Goal: Task Accomplishment & Management: Complete application form

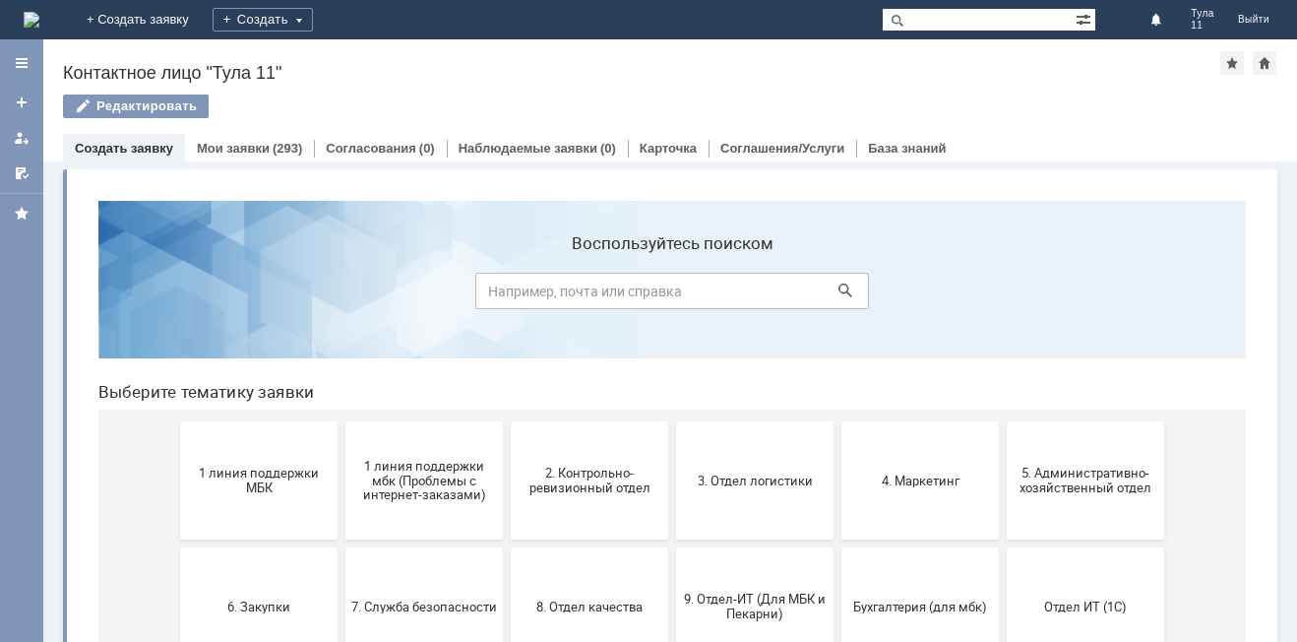
scroll to position [98, 0]
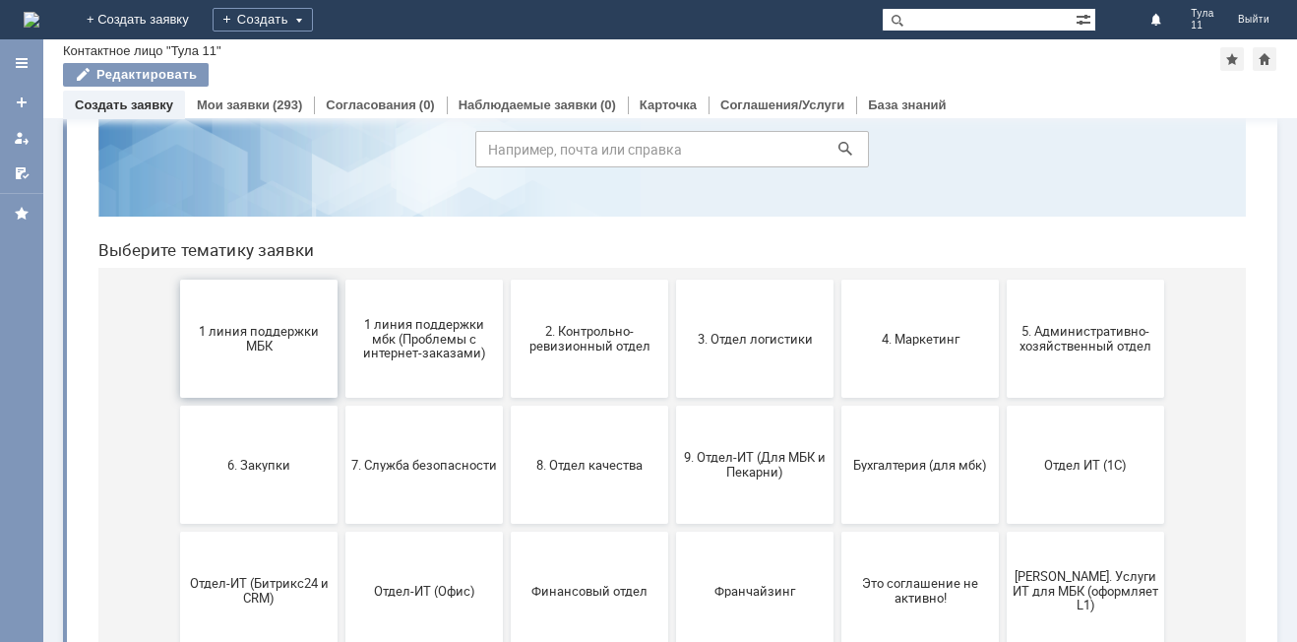
click at [306, 346] on span "1 линия поддержки МБК" at bounding box center [259, 339] width 146 height 30
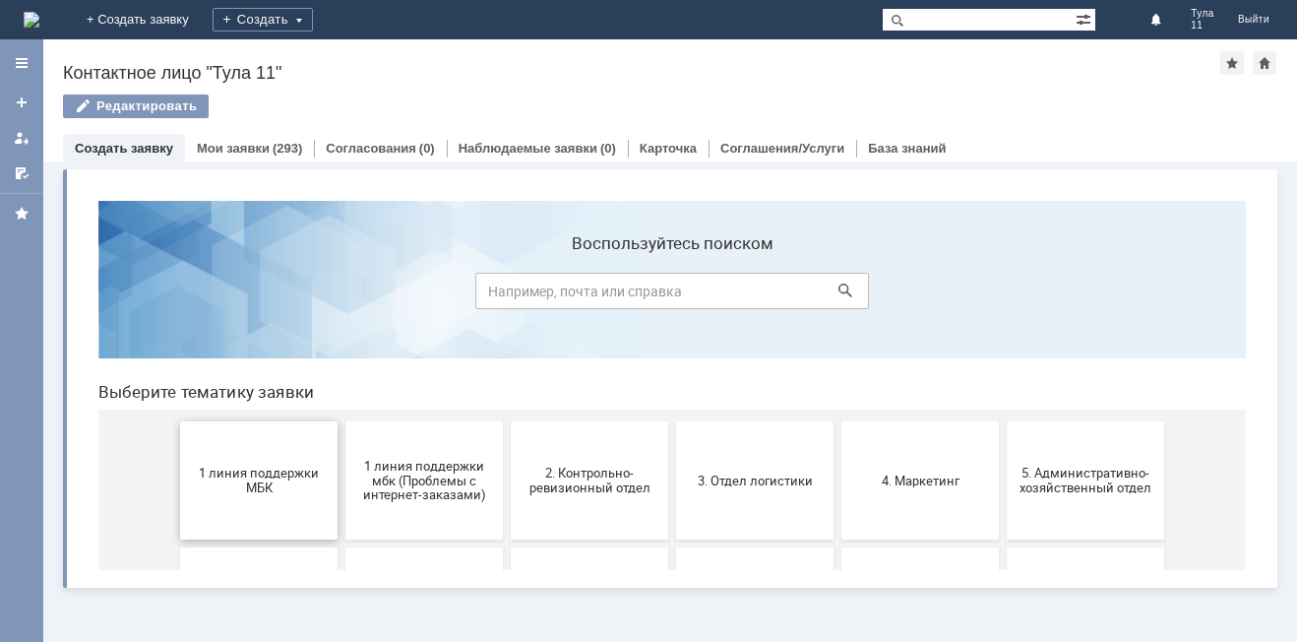
scroll to position [0, 0]
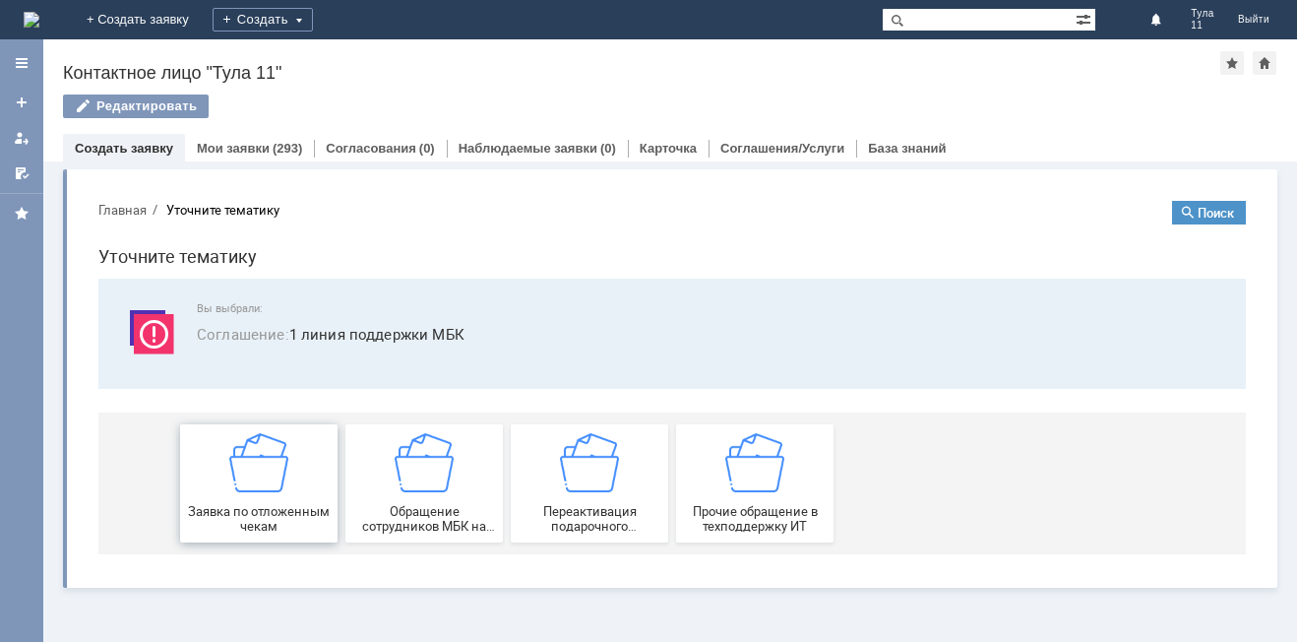
click at [313, 514] on span "Заявка по отложенным чекам" at bounding box center [259, 519] width 146 height 30
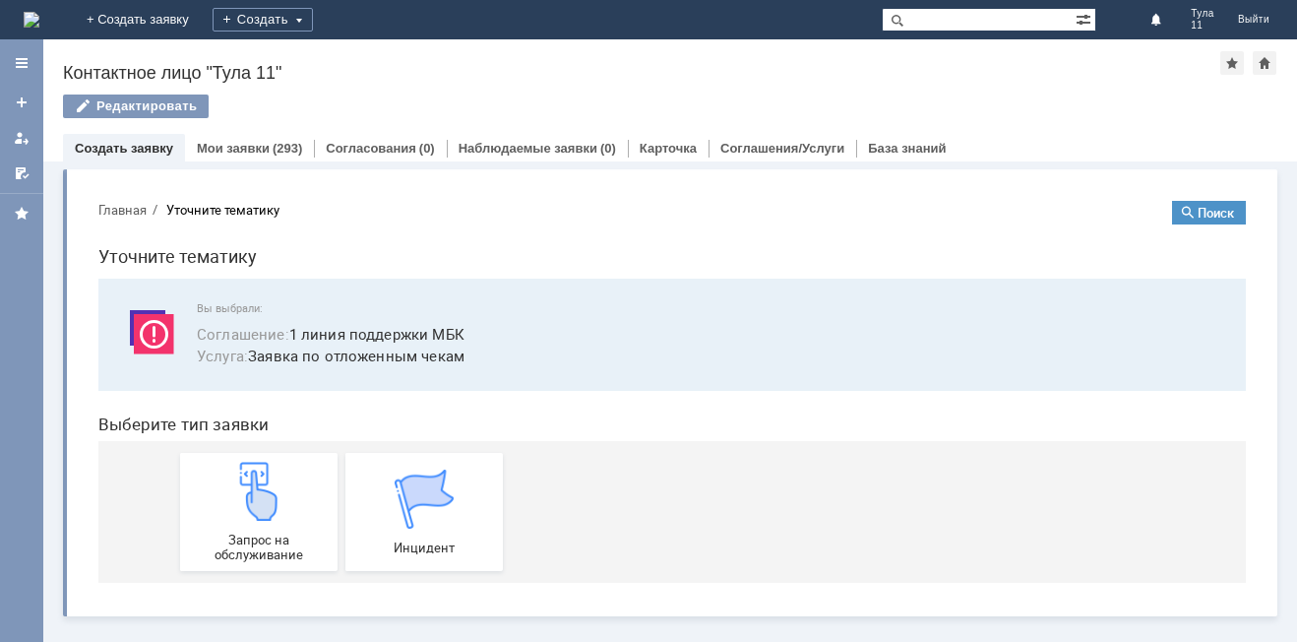
click at [313, 514] on div "Запрос на обслуживание" at bounding box center [259, 512] width 146 height 100
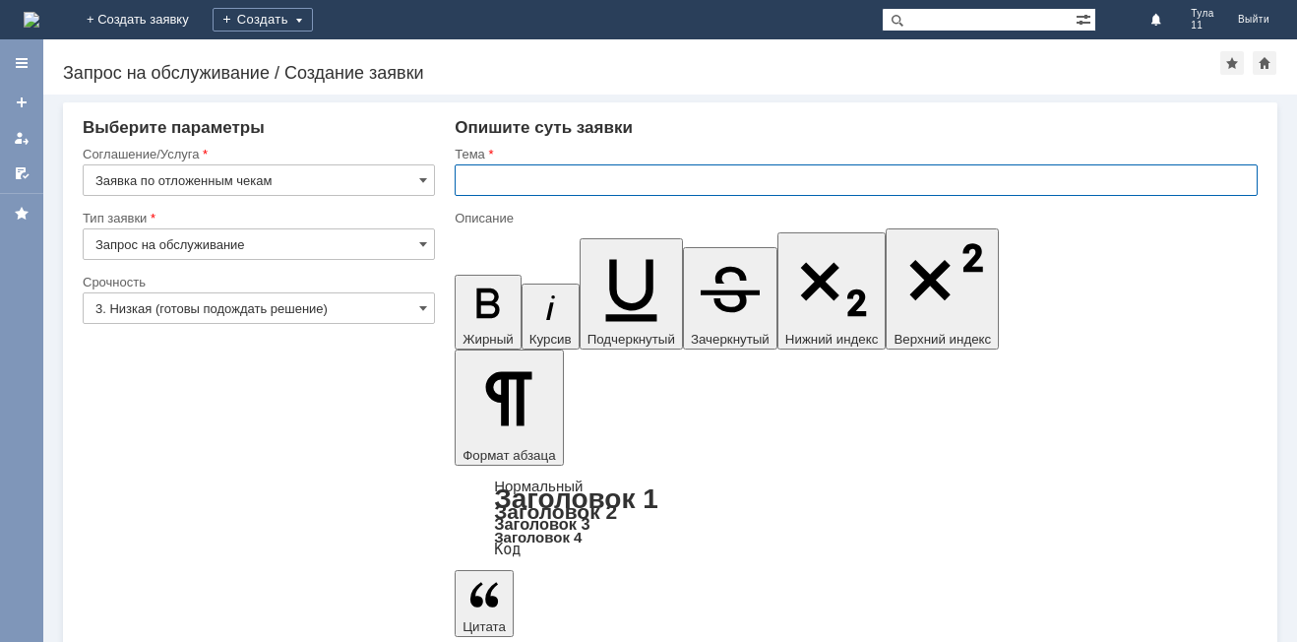
click at [518, 177] on input "text" at bounding box center [856, 179] width 803 height 31
type input "МБК Тула 11, отложенные чеки"
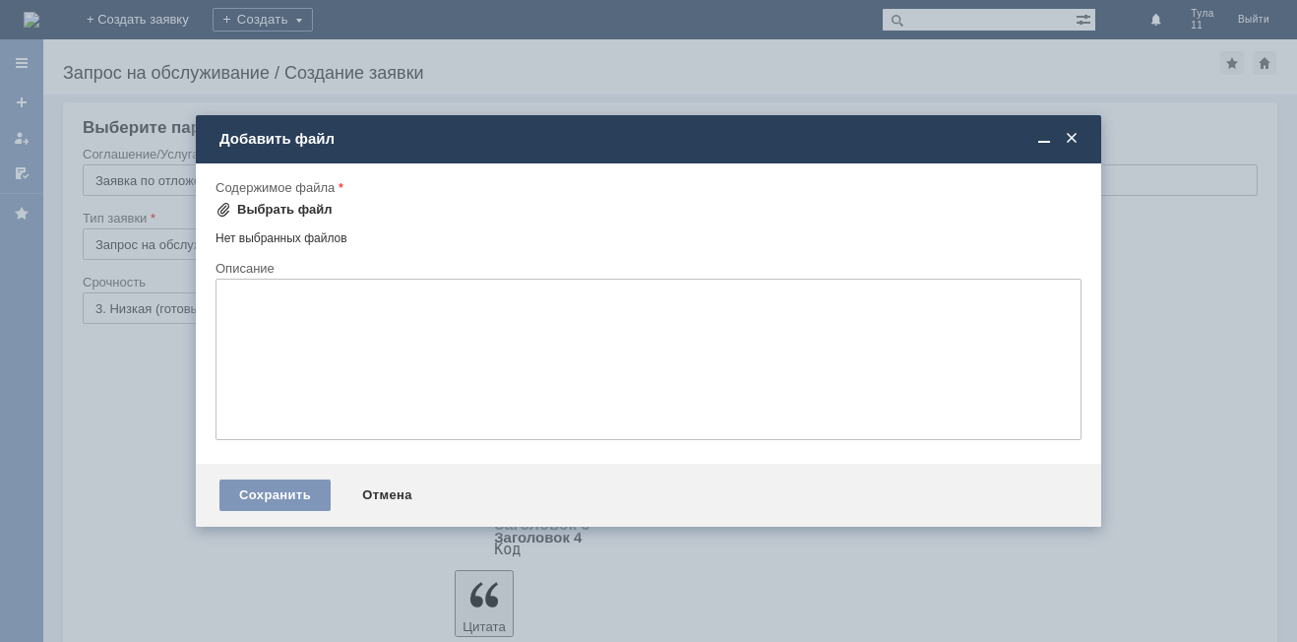
click at [283, 212] on div "Выбрать файл" at bounding box center [284, 210] width 95 height 16
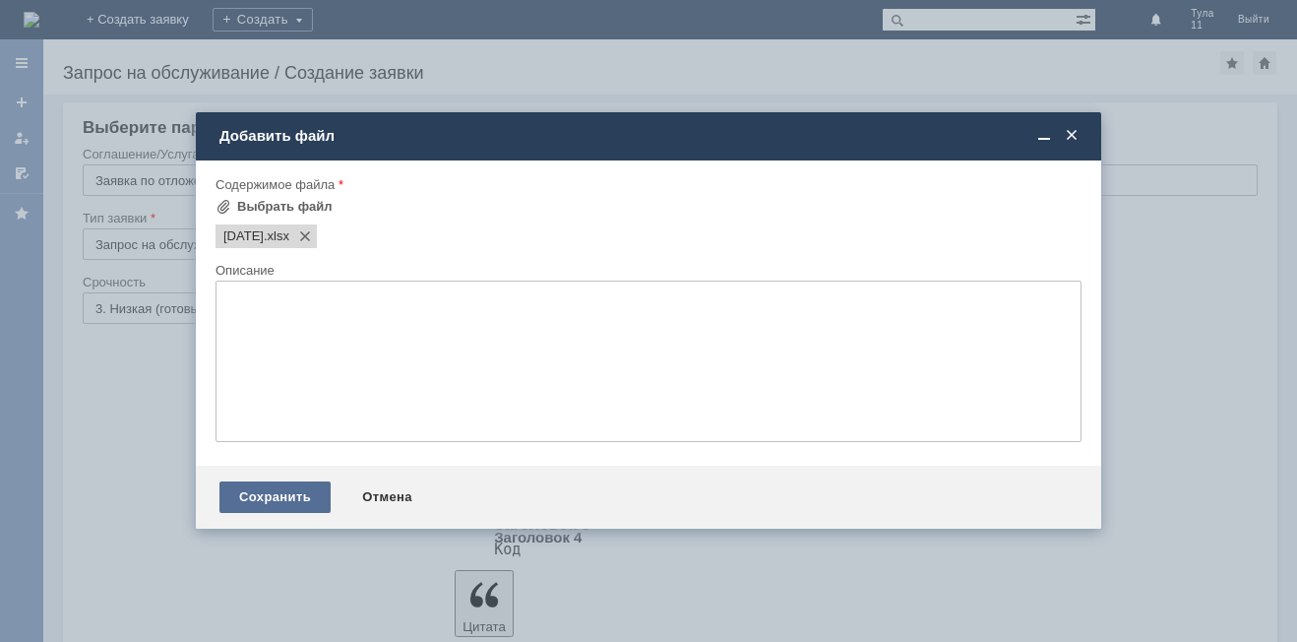
click at [297, 490] on div "Сохранить" at bounding box center [274, 496] width 111 height 31
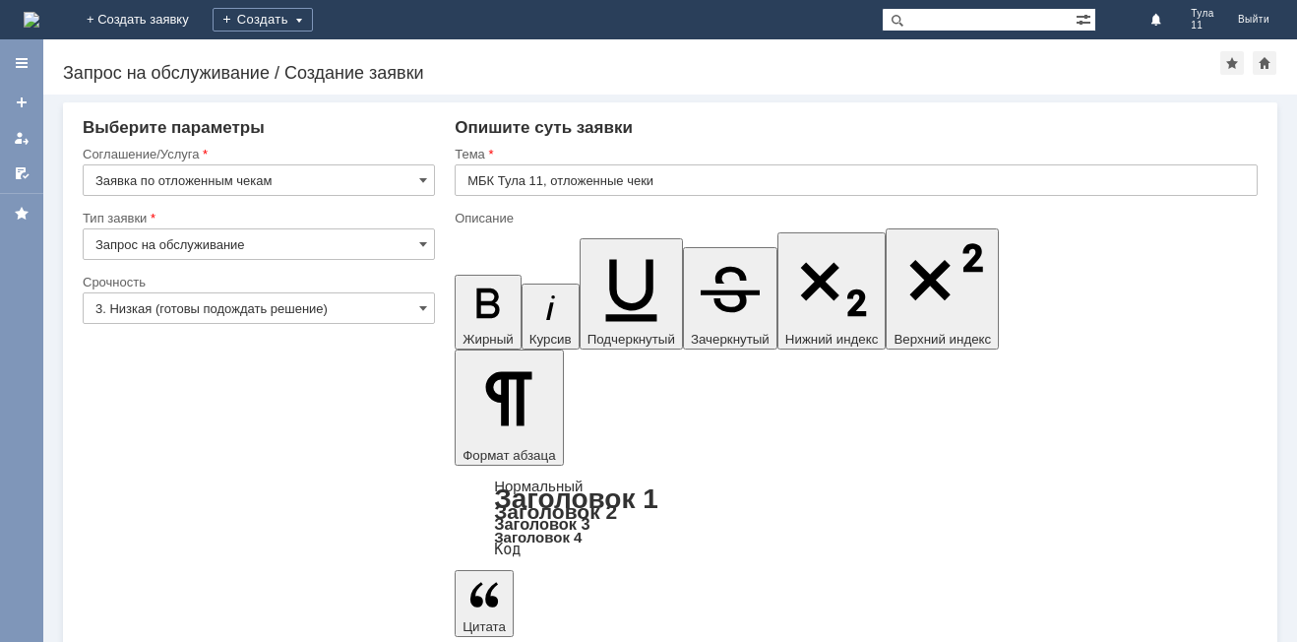
drag, startPoint x: 890, startPoint y: 5269, endPoint x: 882, endPoint y: 5527, distance: 258.9
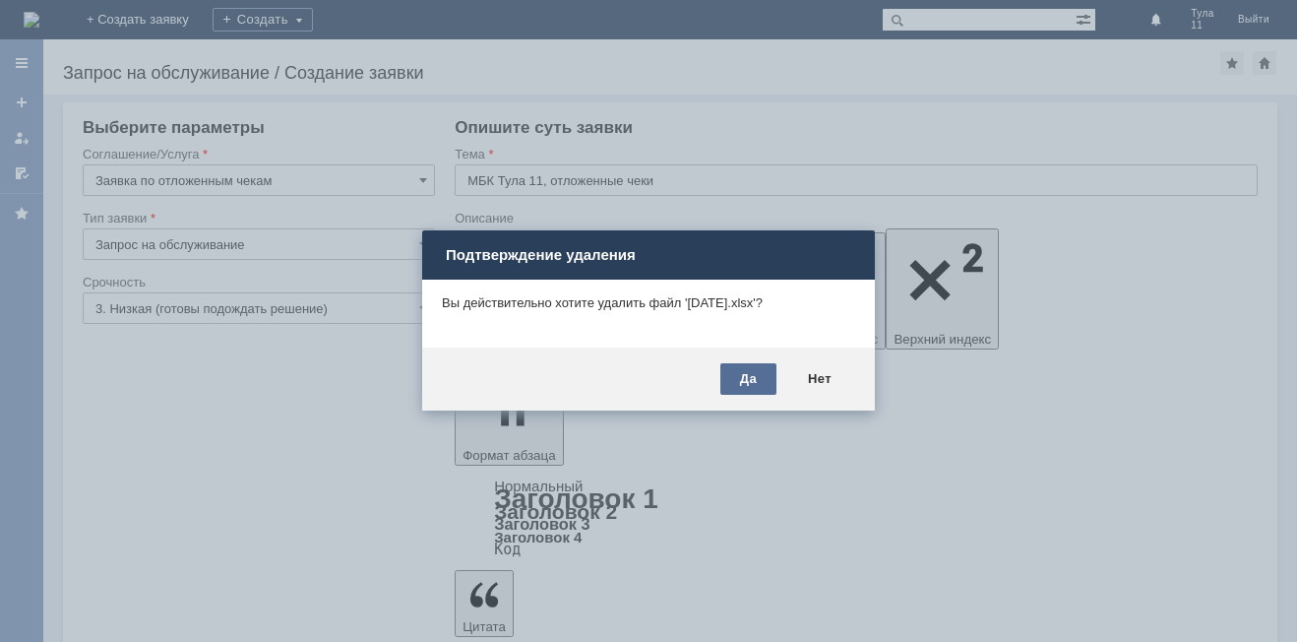
click at [742, 385] on div "Да" at bounding box center [748, 378] width 56 height 31
